Goal: Task Accomplishment & Management: Manage account settings

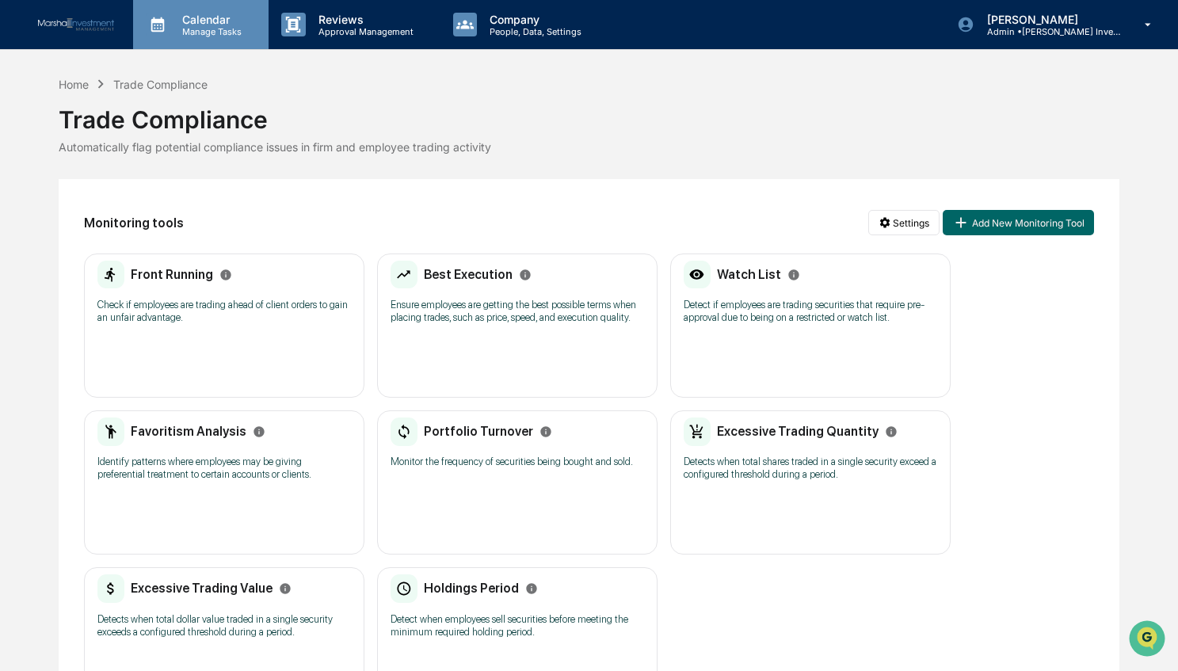
click at [217, 28] on p "Manage Tasks" at bounding box center [210, 31] width 80 height 11
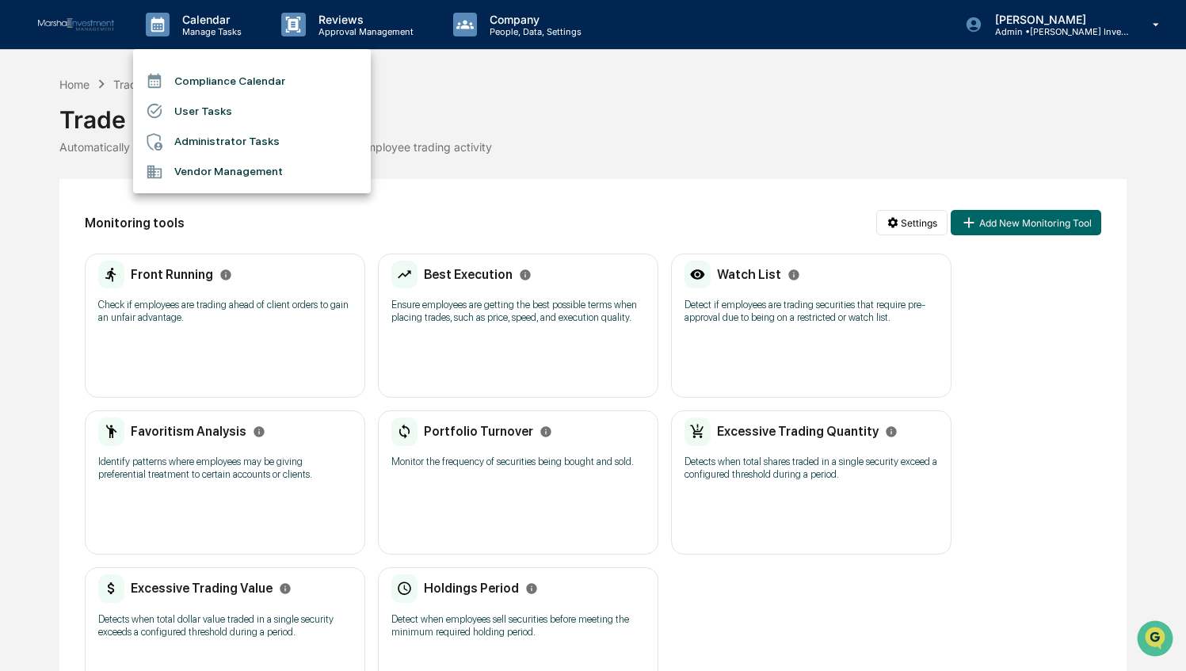
click at [196, 109] on li "User Tasks" at bounding box center [252, 111] width 238 height 30
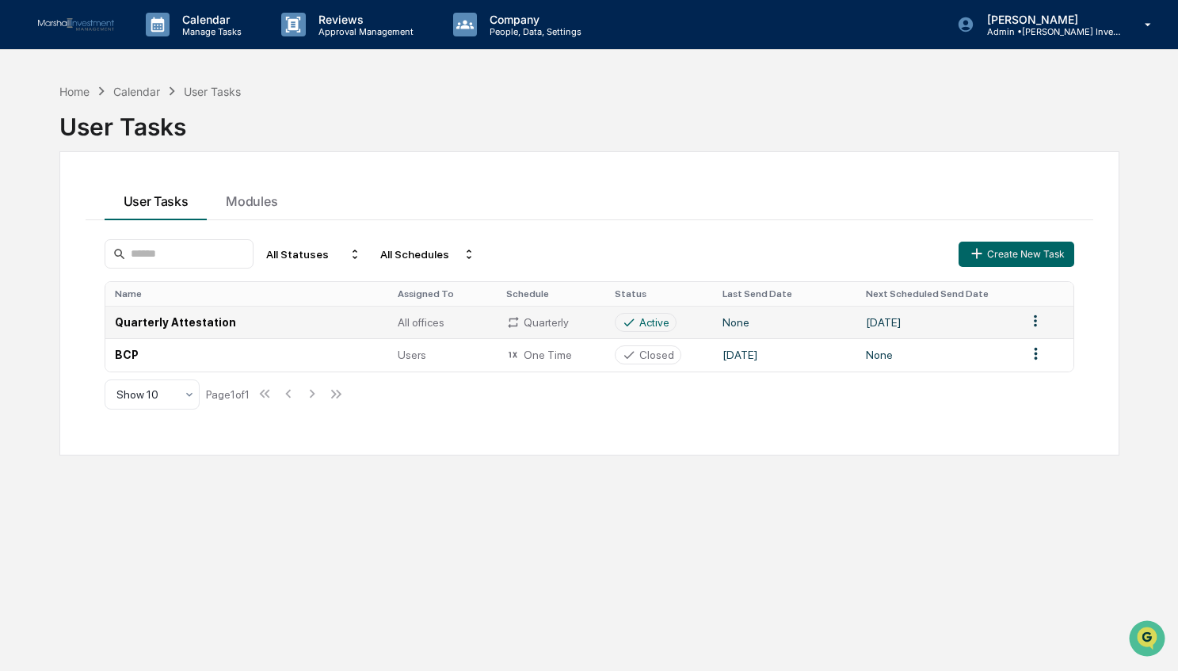
click at [1035, 320] on html "Calendar Manage Tasks Reviews Approval Management Company People, Data, Setting…" at bounding box center [589, 335] width 1178 height 671
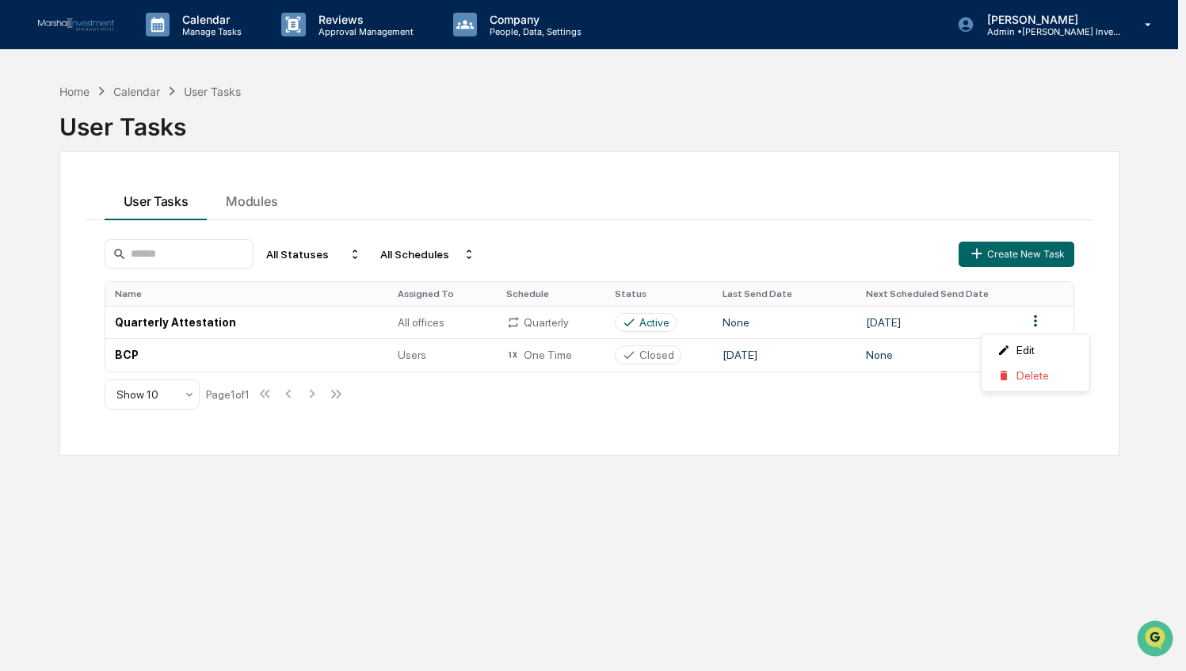
click at [147, 316] on html "Calendar Manage Tasks Reviews Approval Management Company People, Data, Setting…" at bounding box center [593, 335] width 1186 height 671
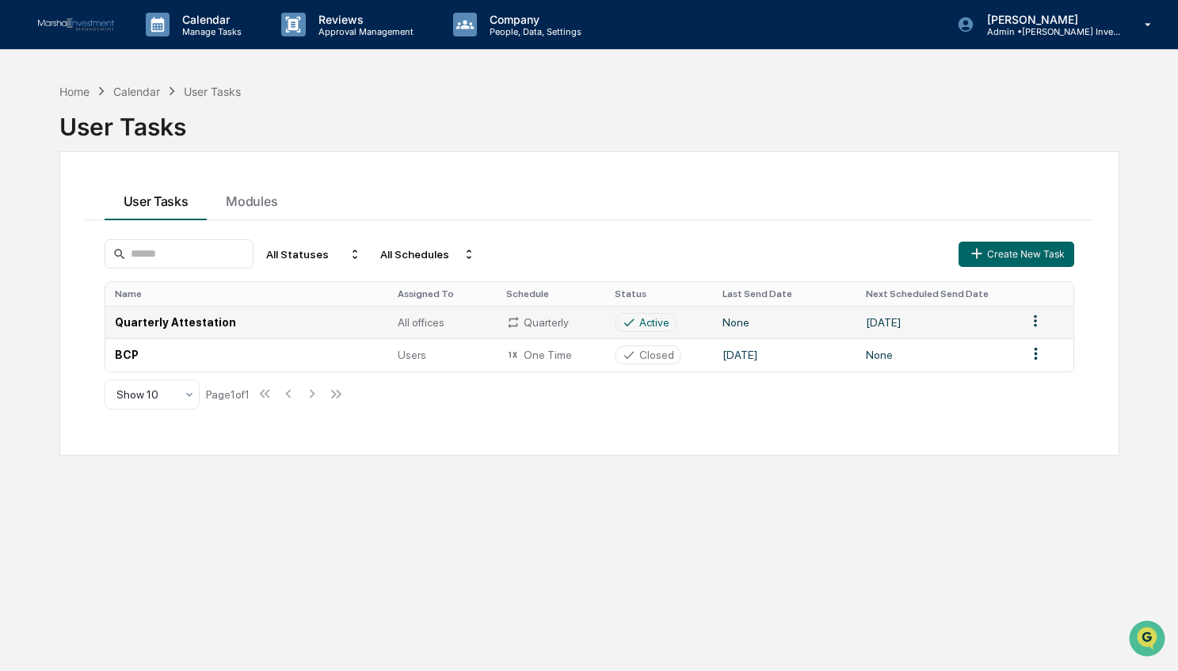
click at [190, 319] on td "Quarterly Attestation" at bounding box center [246, 322] width 283 height 32
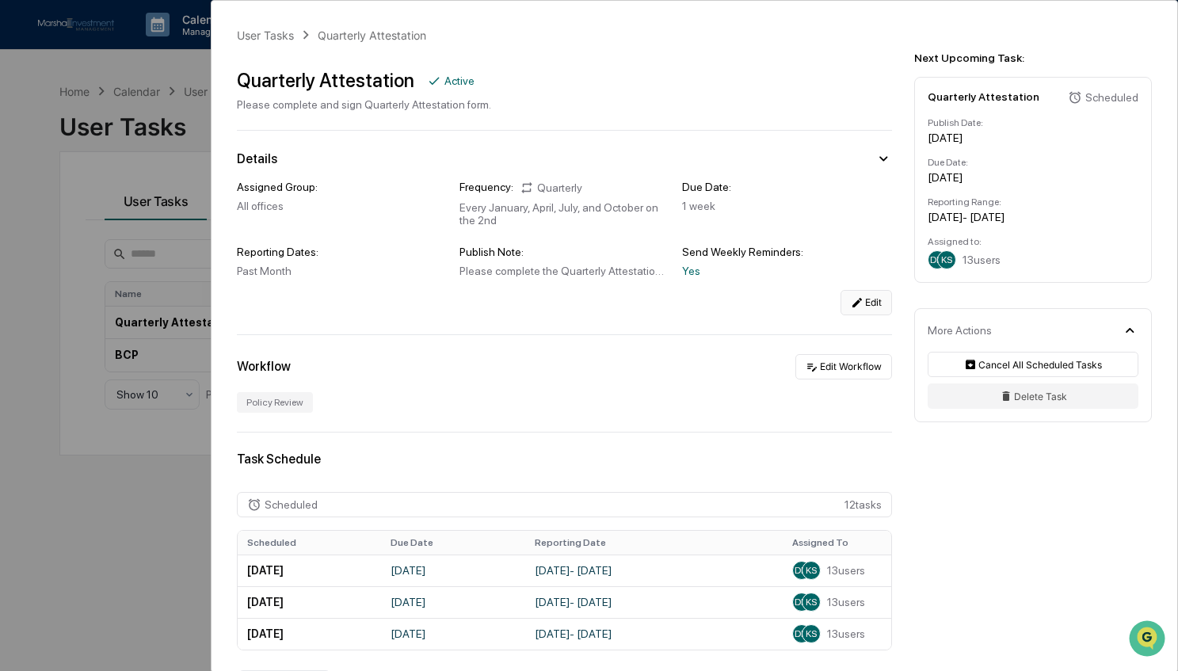
click at [870, 292] on button "Edit" at bounding box center [867, 302] width 52 height 25
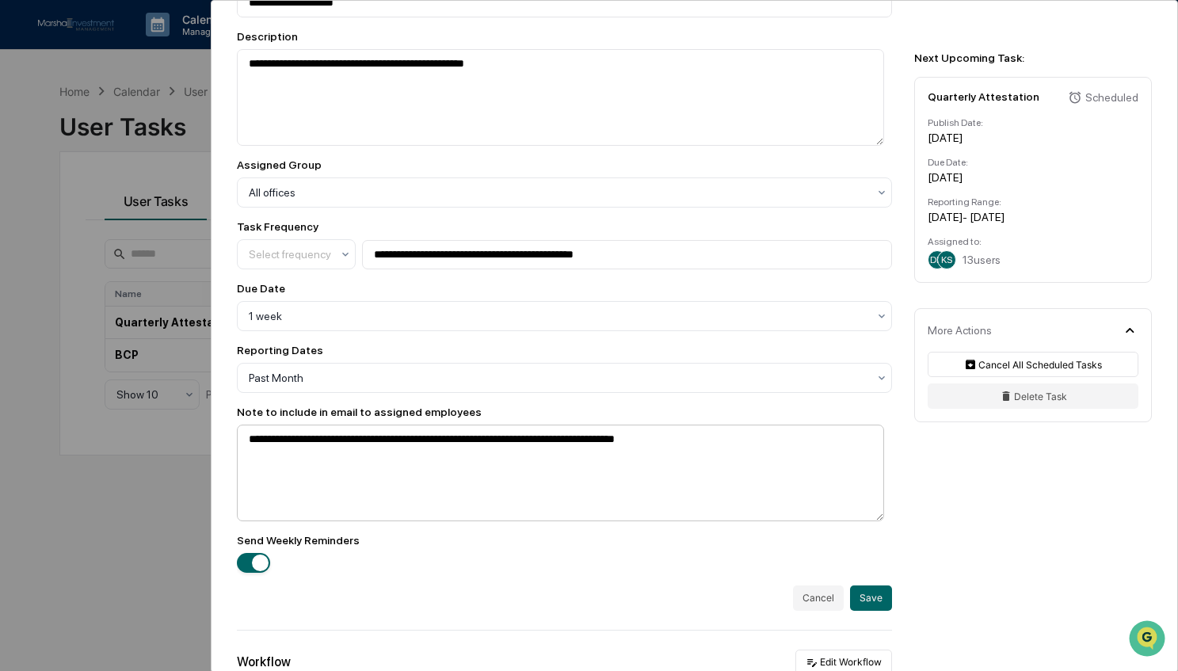
scroll to position [238, 0]
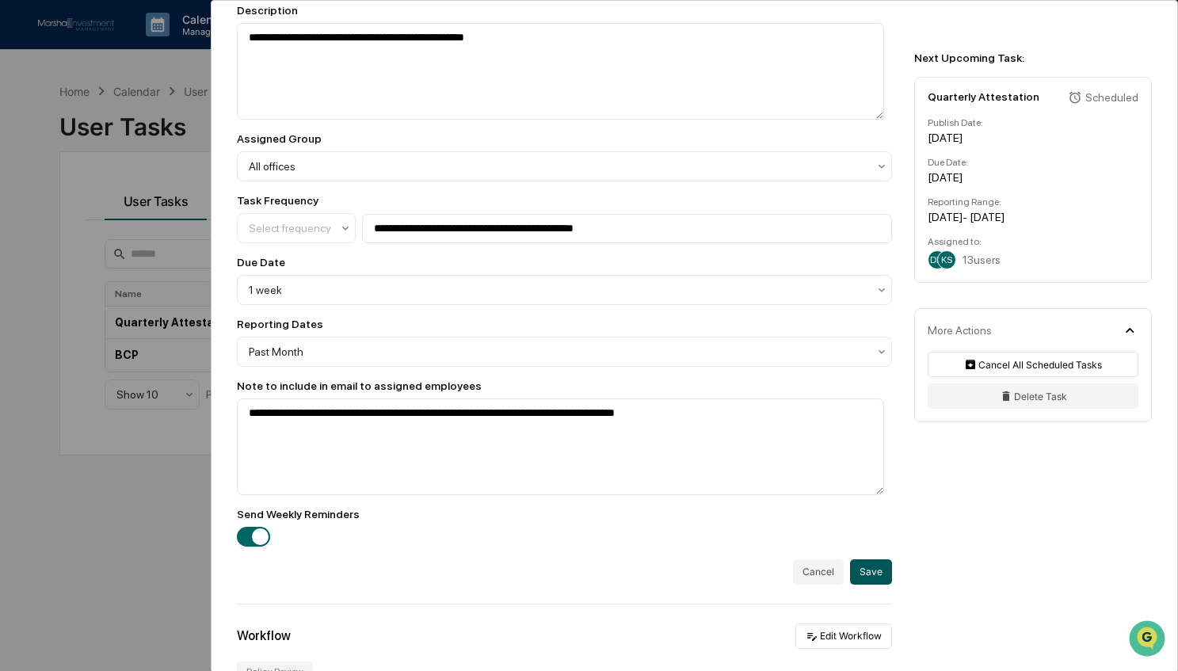
click at [860, 570] on button "Save" at bounding box center [871, 571] width 42 height 25
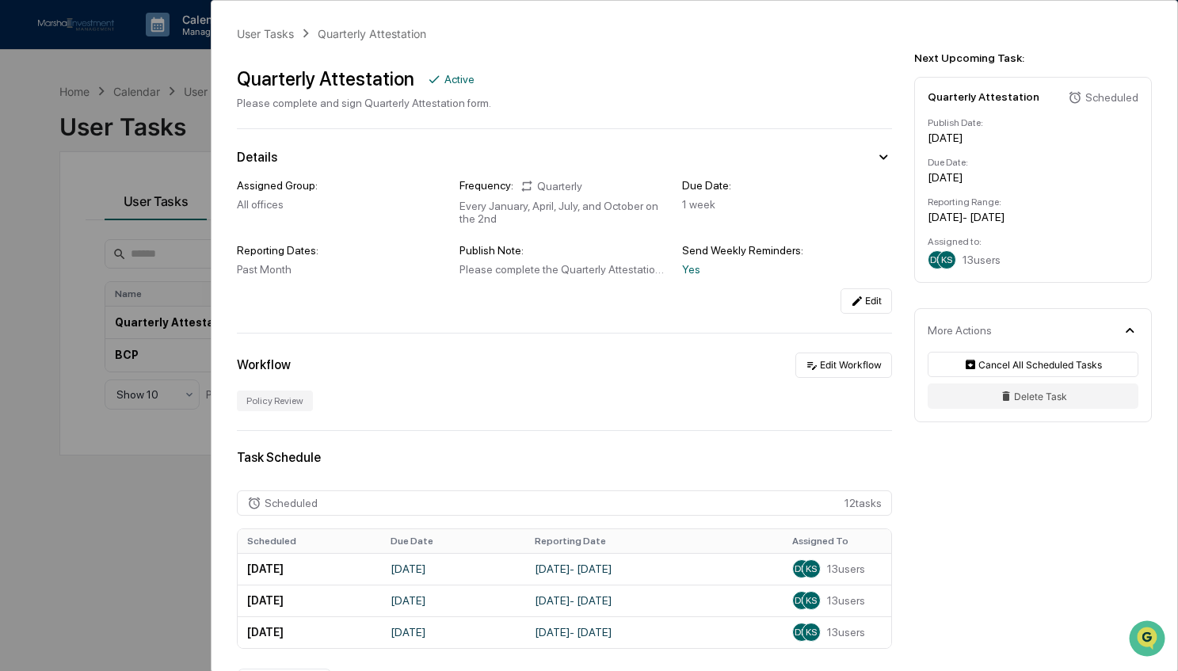
scroll to position [0, 0]
click at [855, 302] on icon at bounding box center [857, 302] width 13 height 13
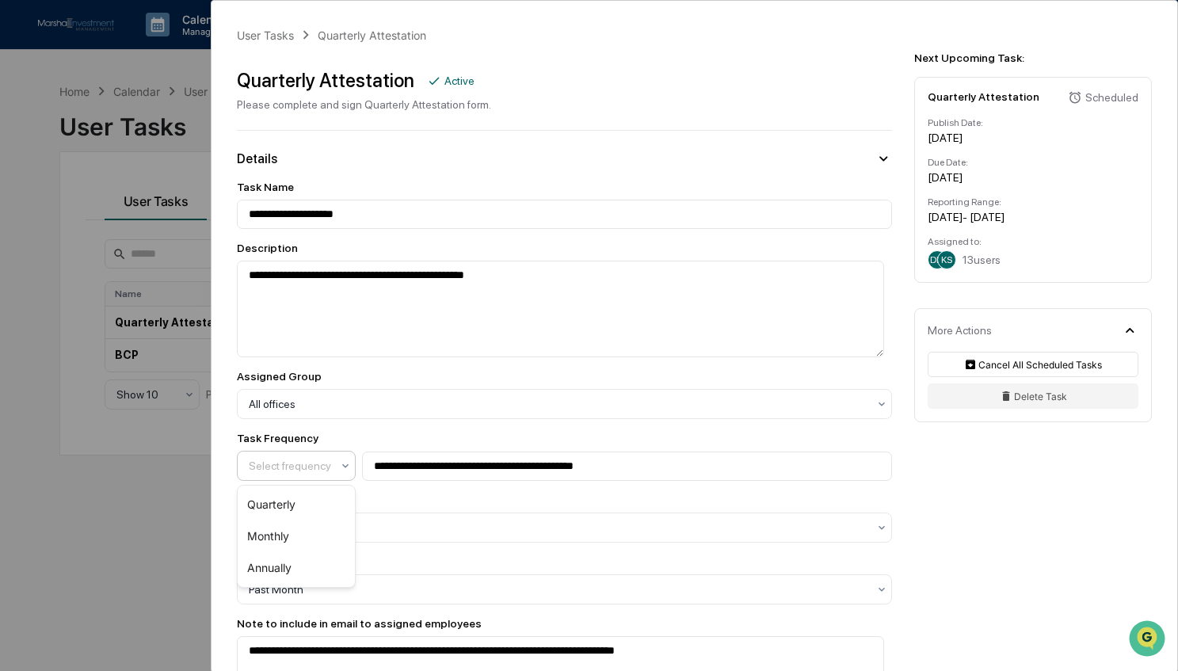
click at [328, 462] on div at bounding box center [290, 466] width 82 height 16
click at [399, 494] on div "Due Date" at bounding box center [564, 500] width 655 height 13
click at [625, 469] on input "**********" at bounding box center [627, 466] width 530 height 29
type input "**********"
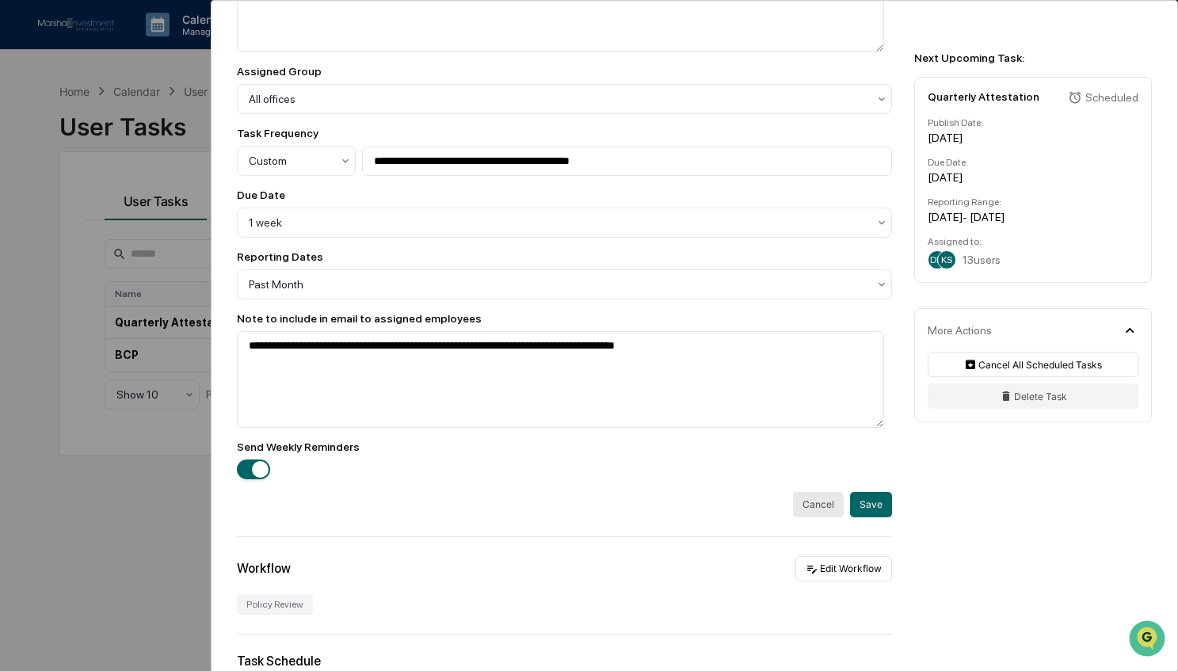
scroll to position [317, 0]
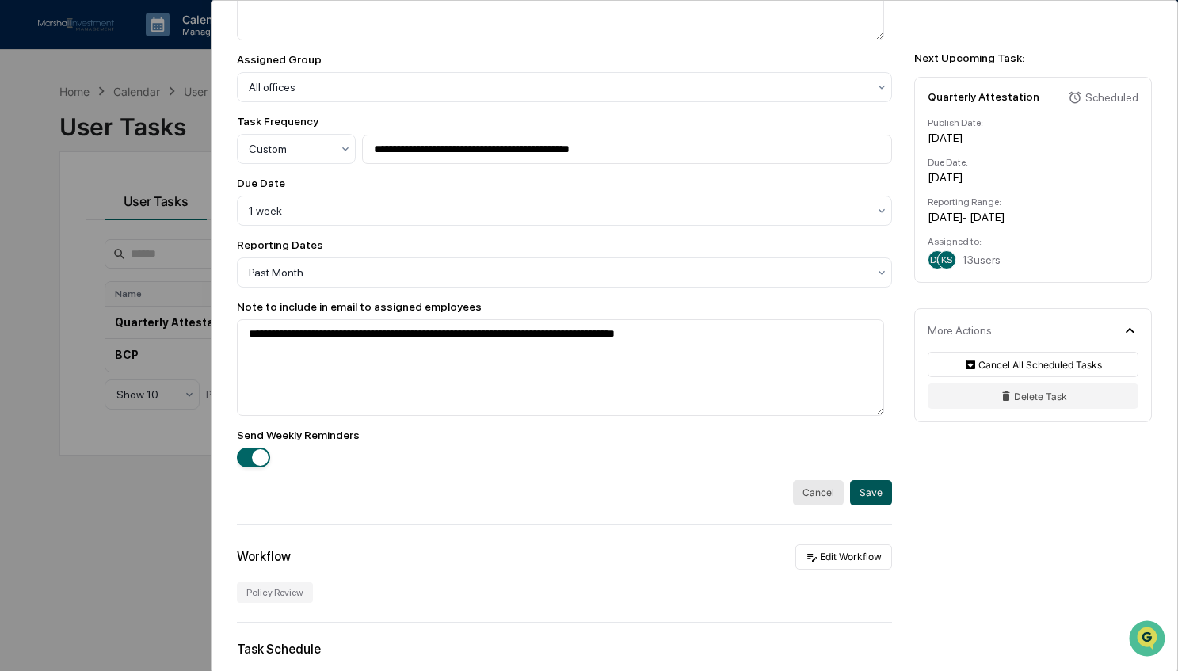
click at [859, 493] on button "Save" at bounding box center [871, 492] width 42 height 25
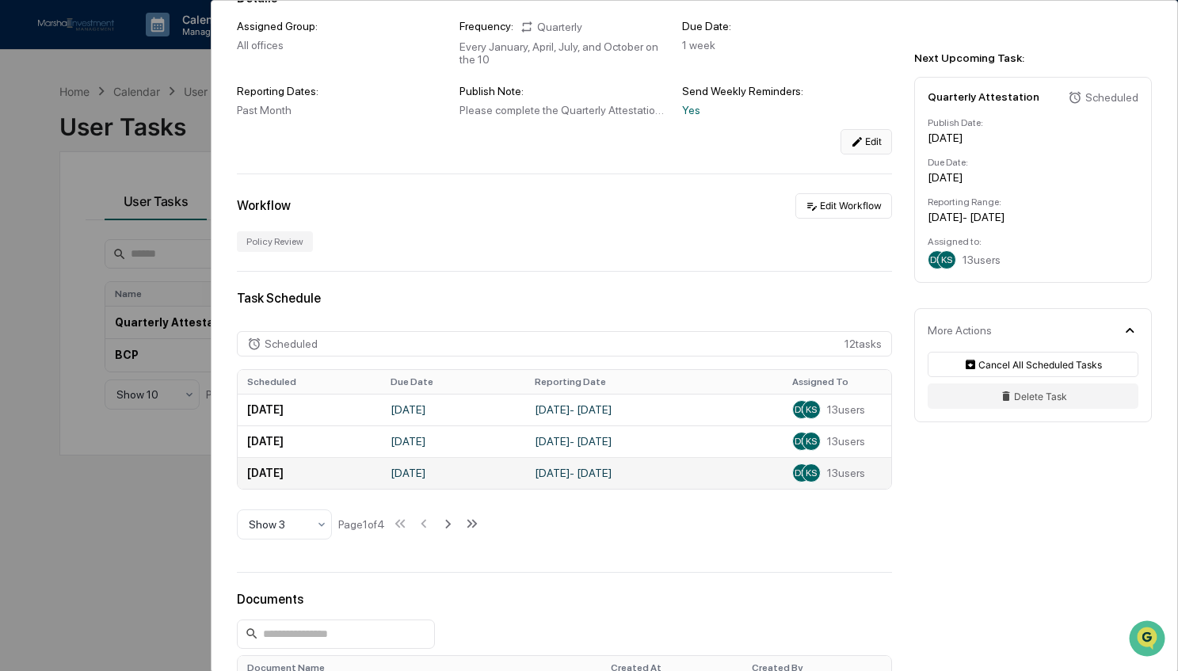
scroll to position [361, 0]
